Goal: Task Accomplishment & Management: Manage account settings

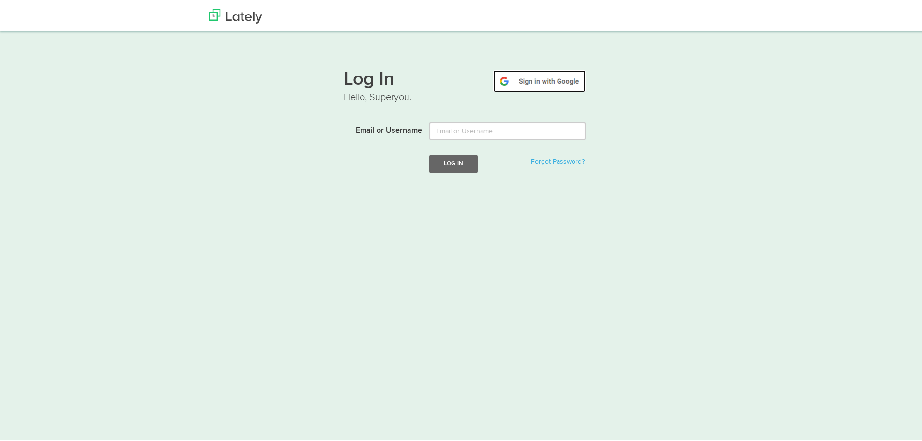
click at [560, 77] on img at bounding box center [539, 79] width 92 height 22
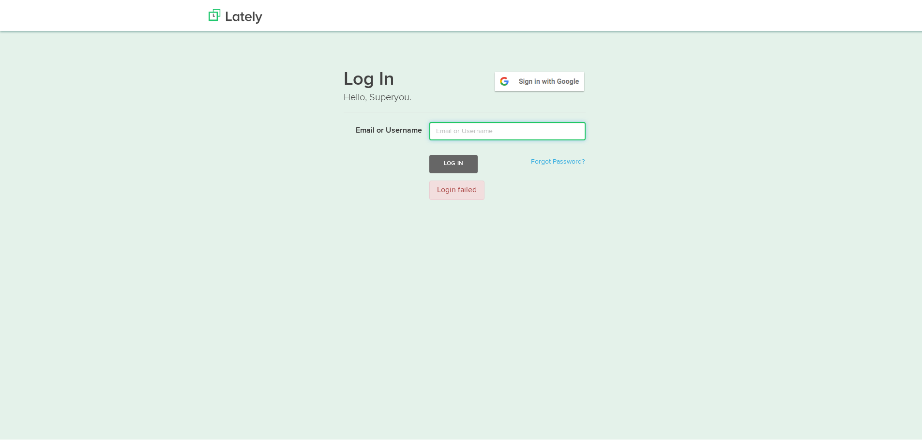
click at [505, 127] on input "Email or Username" at bounding box center [507, 129] width 156 height 18
type input "[PERSON_NAME][EMAIL_ADDRESS][DOMAIN_NAME]"
click at [448, 159] on button "Log In" at bounding box center [453, 162] width 48 height 18
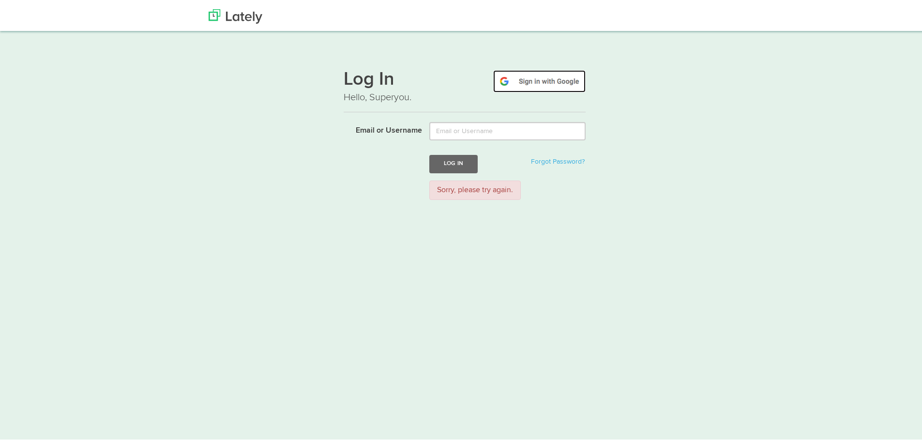
click at [566, 76] on img at bounding box center [539, 79] width 92 height 22
click at [533, 87] on img at bounding box center [539, 79] width 92 height 22
click at [544, 77] on img at bounding box center [539, 79] width 92 height 22
